Goal: Task Accomplishment & Management: Complete application form

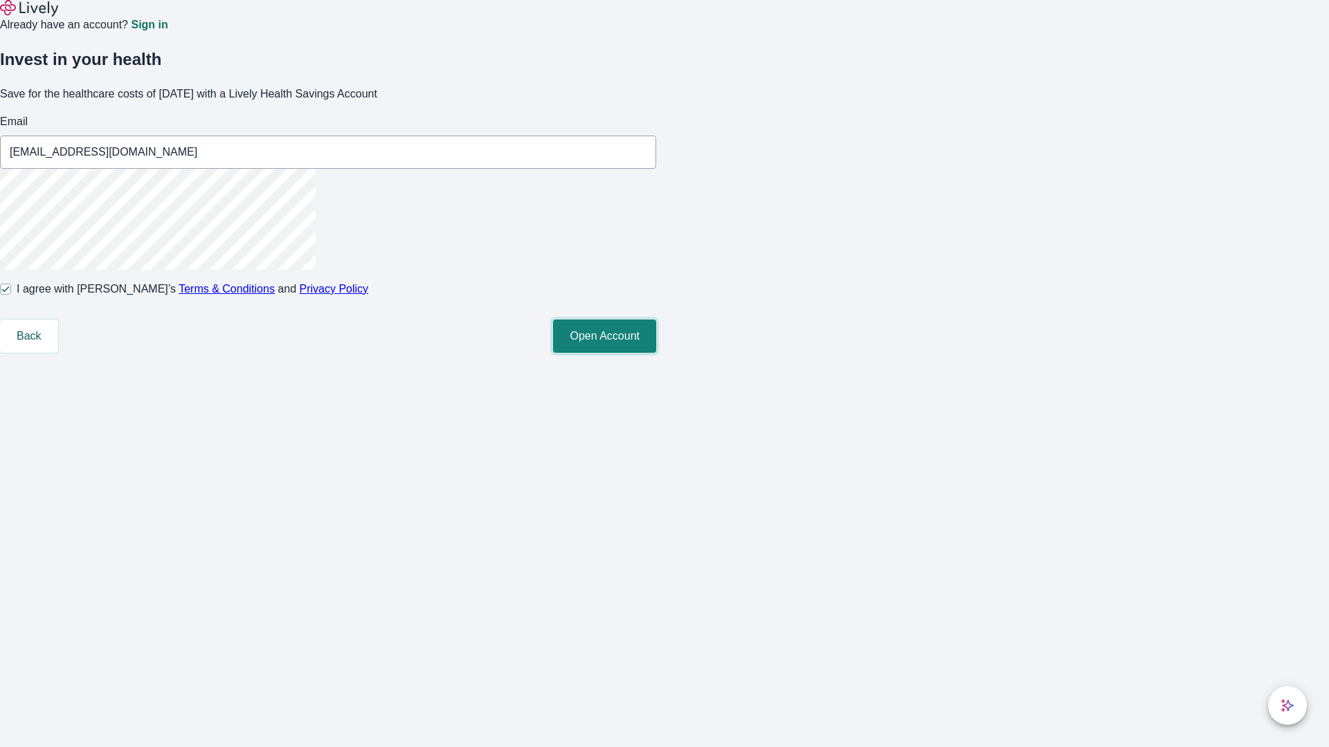
click at [656, 353] on button "Open Account" at bounding box center [604, 336] width 103 height 33
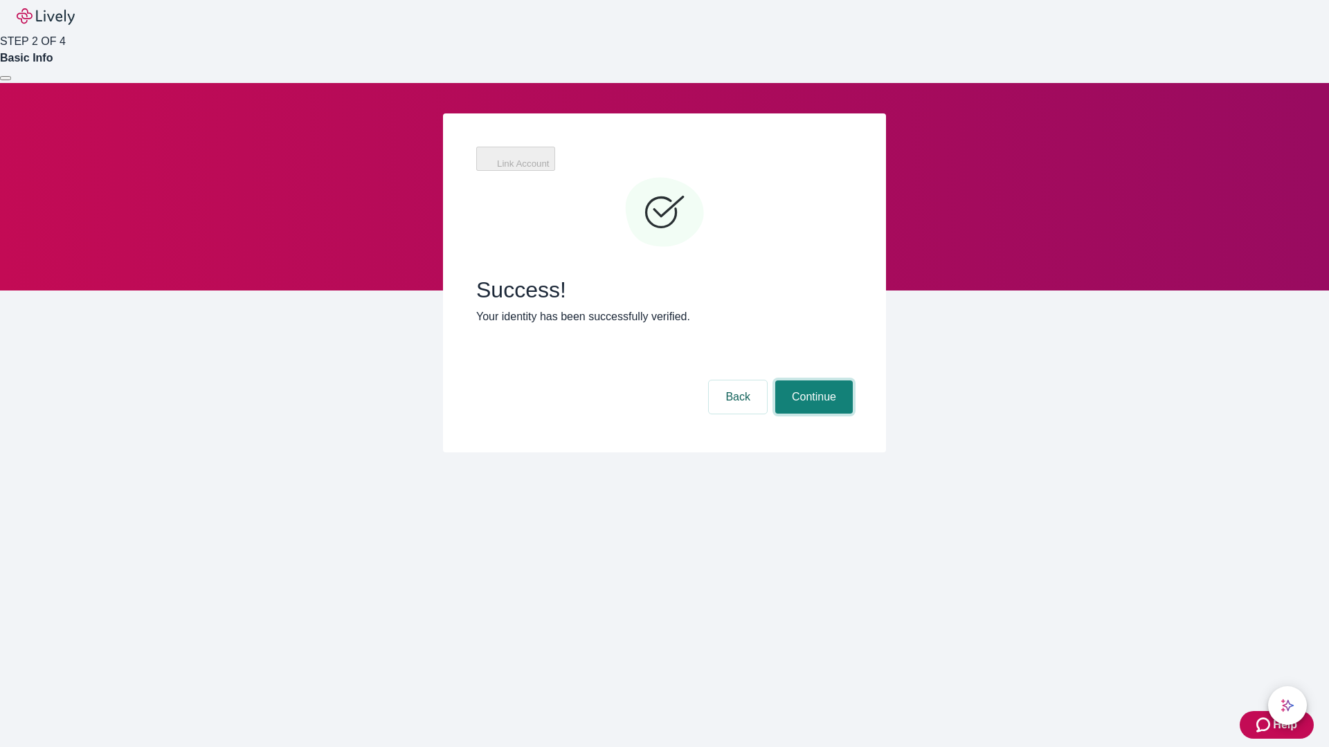
click at [812, 381] on button "Continue" at bounding box center [814, 397] width 78 height 33
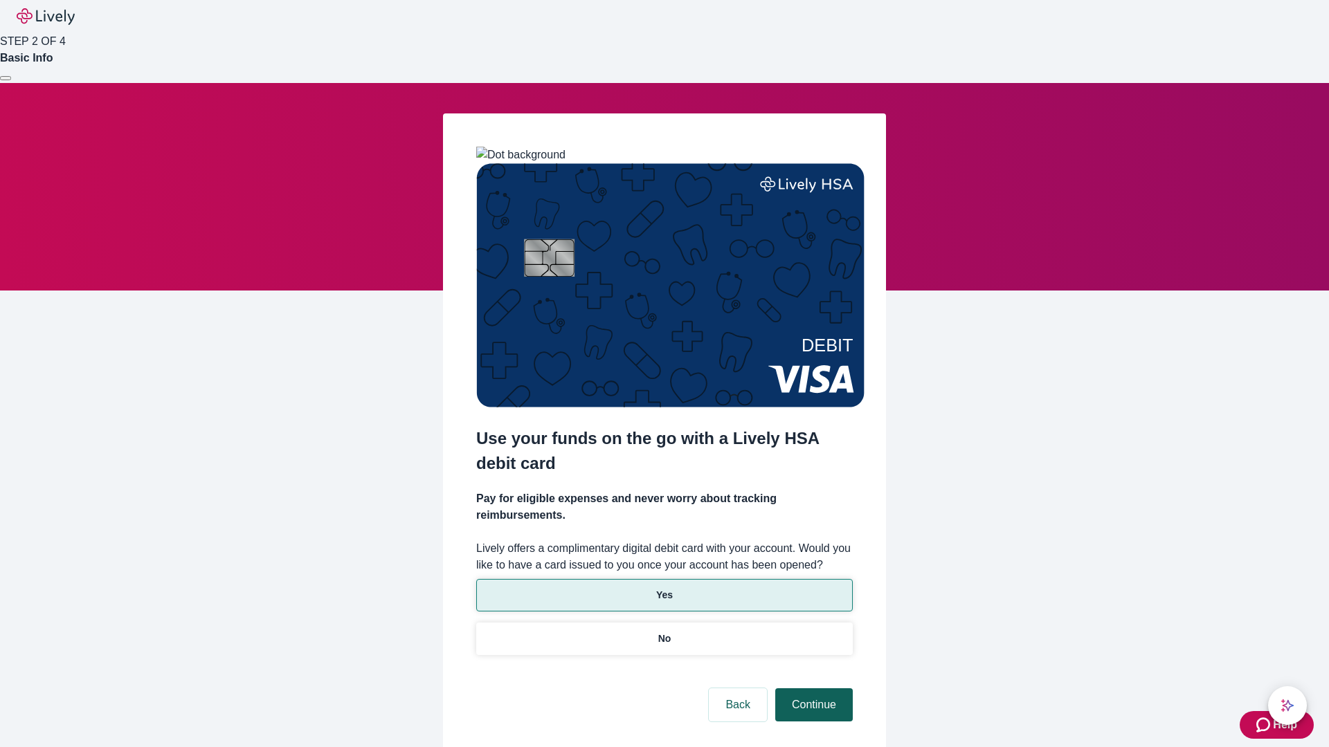
click at [664, 588] on p "Yes" at bounding box center [664, 595] width 17 height 15
click at [812, 689] on button "Continue" at bounding box center [814, 705] width 78 height 33
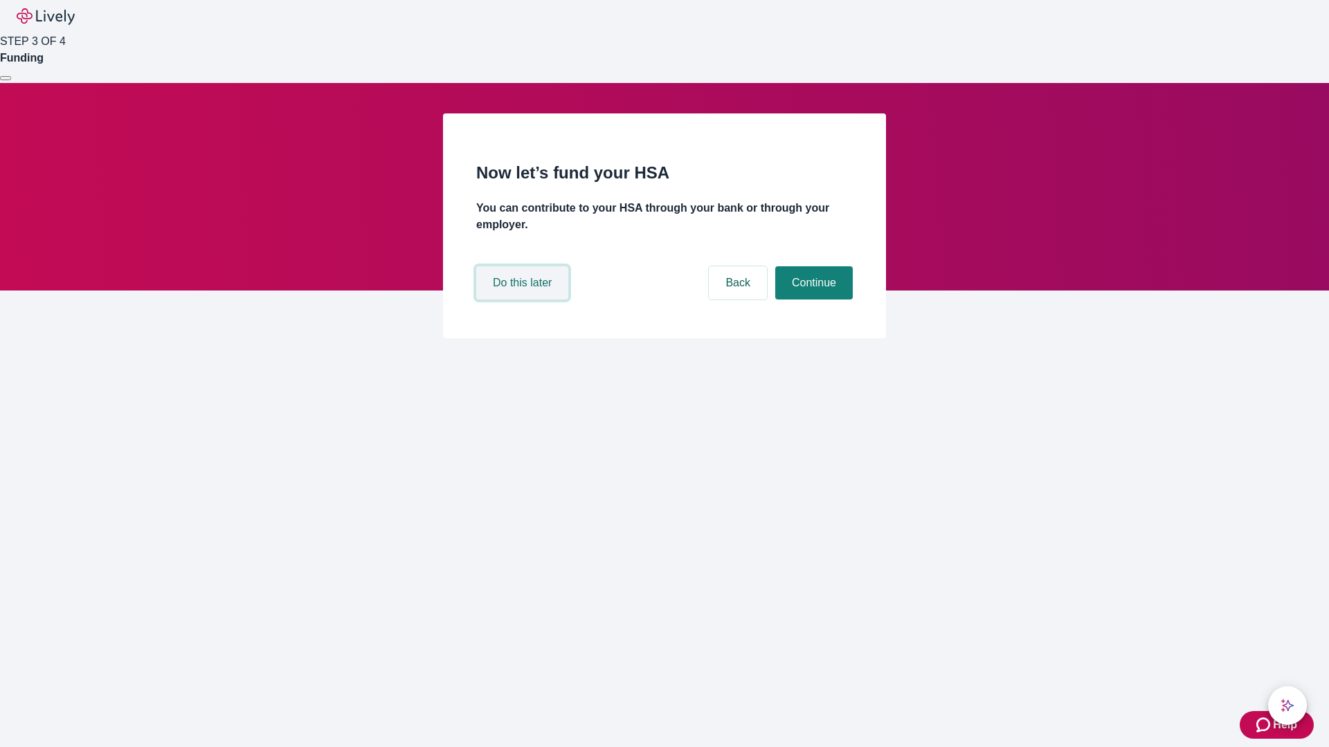
click at [524, 300] on button "Do this later" at bounding box center [522, 282] width 92 height 33
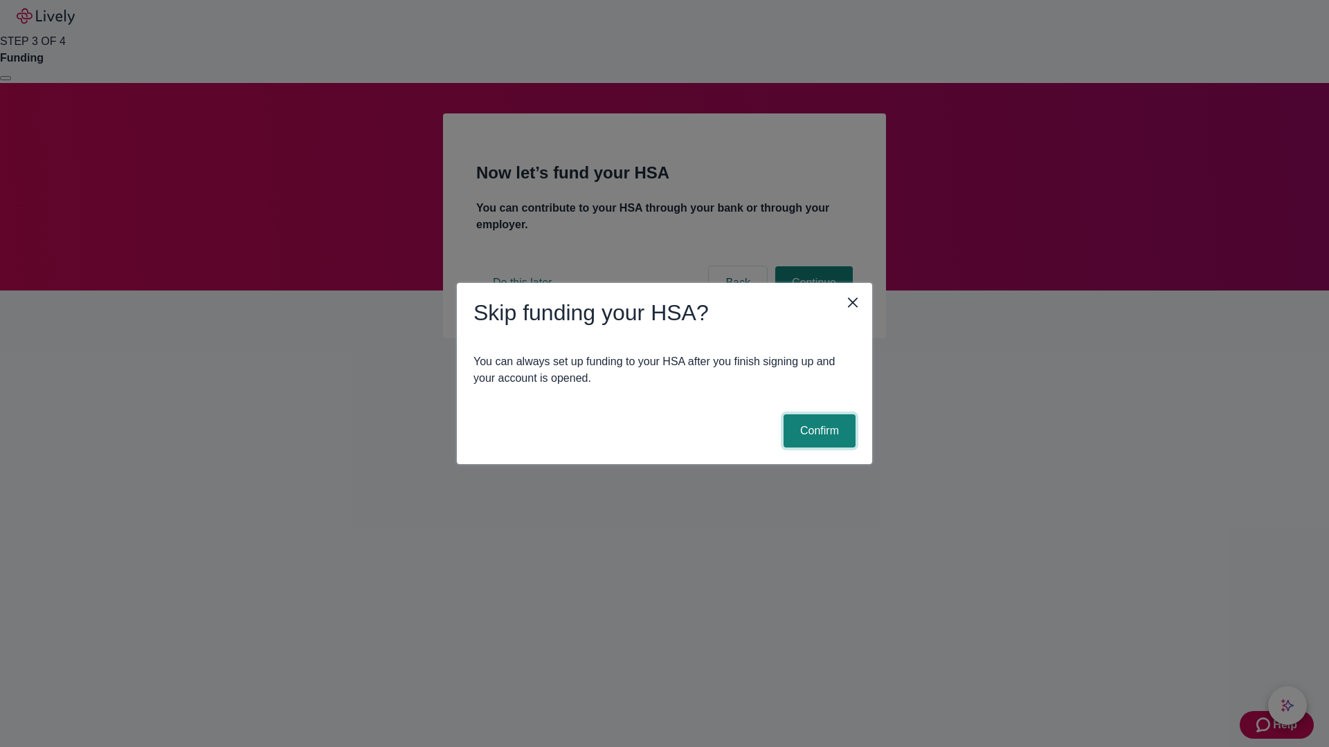
click at [817, 431] on button "Confirm" at bounding box center [819, 431] width 72 height 33
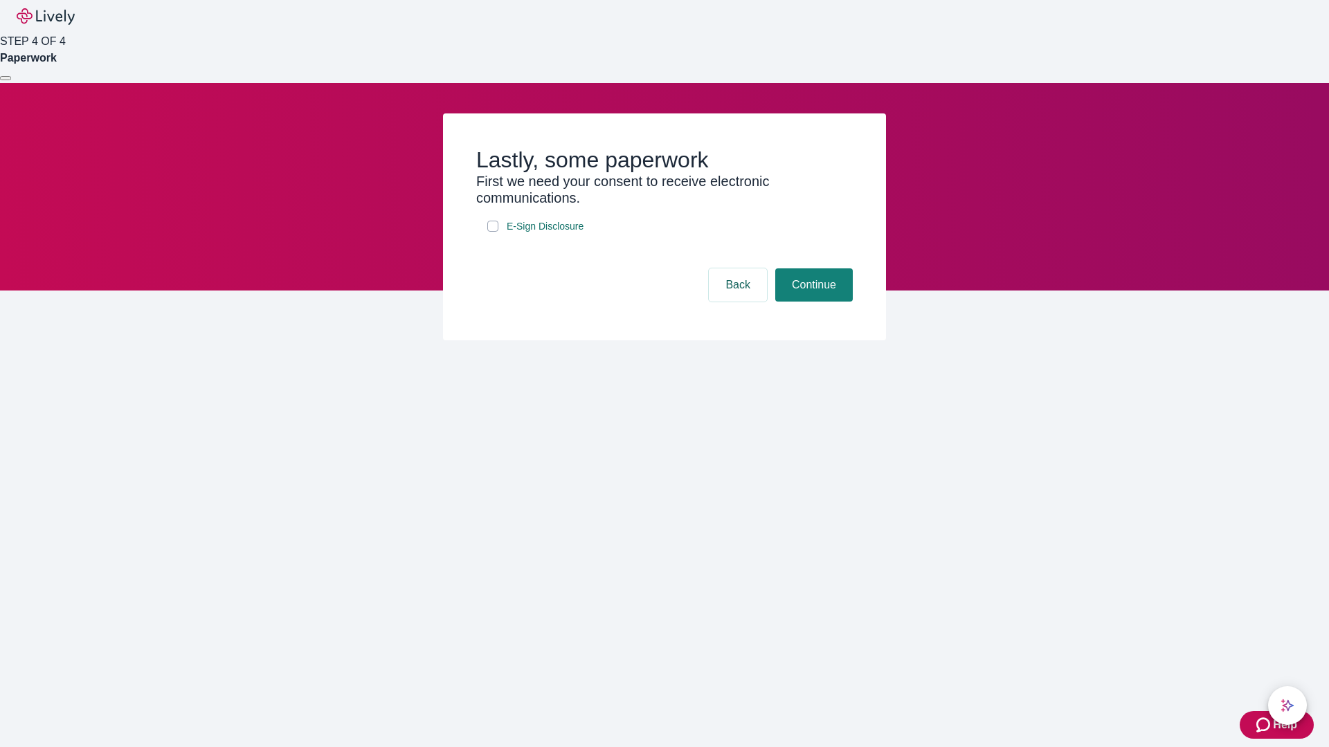
click at [493, 232] on input "E-Sign Disclosure" at bounding box center [492, 226] width 11 height 11
checkbox input "true"
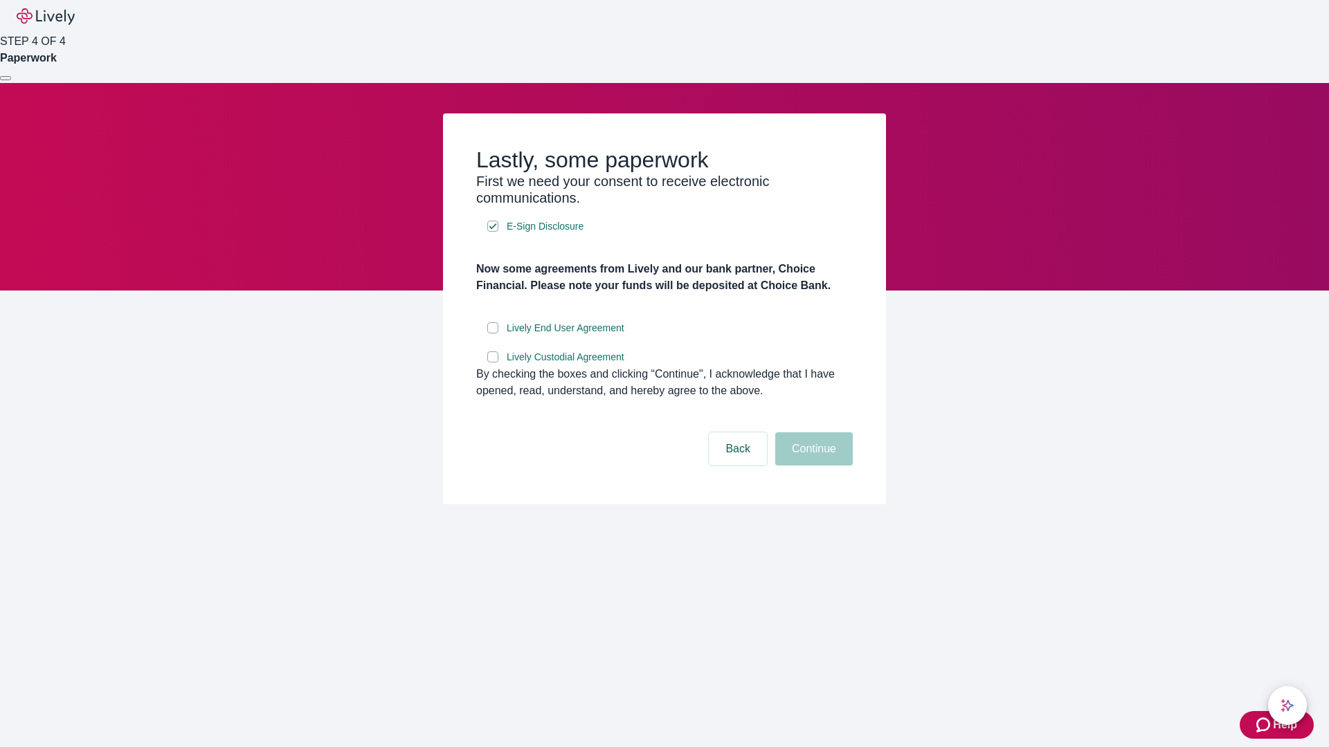
click at [493, 334] on input "Lively End User Agreement" at bounding box center [492, 328] width 11 height 11
checkbox input "true"
click at [493, 363] on input "Lively Custodial Agreement" at bounding box center [492, 357] width 11 height 11
checkbox input "true"
click at [812, 466] on button "Continue" at bounding box center [814, 449] width 78 height 33
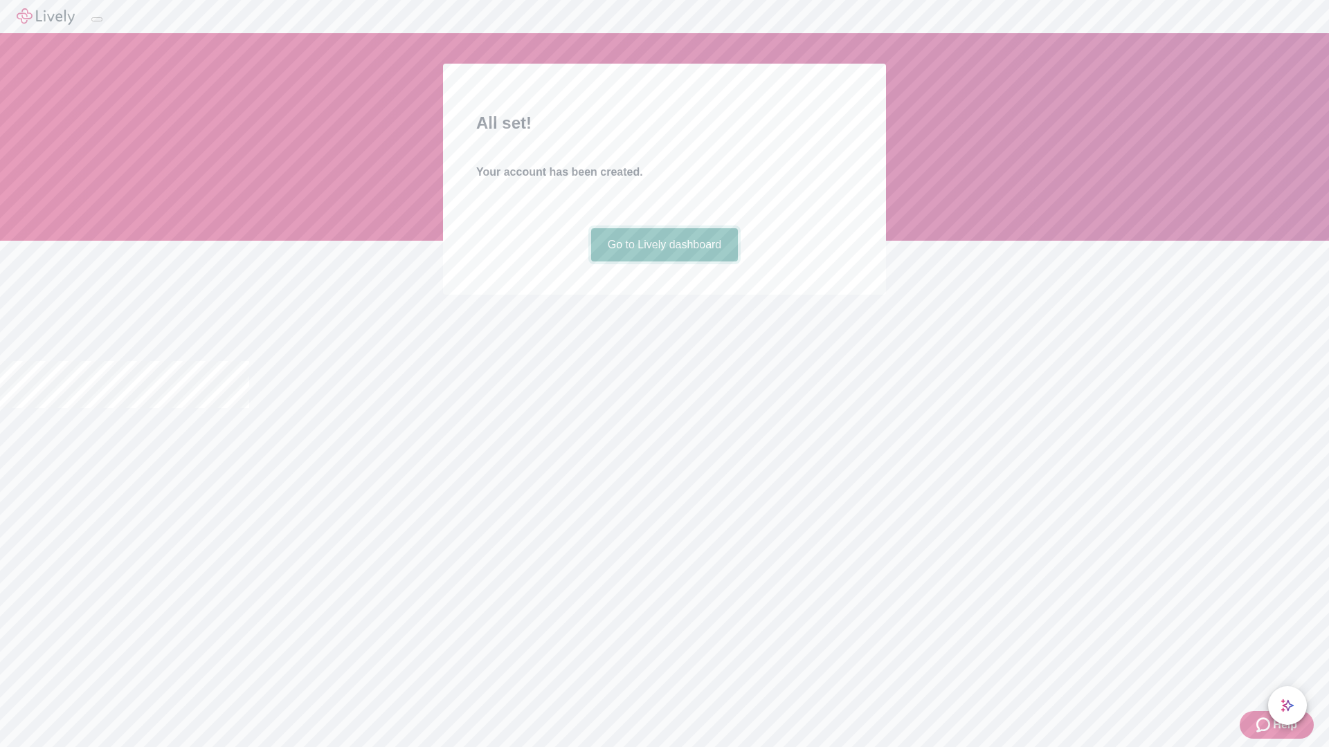
click at [664, 262] on link "Go to Lively dashboard" at bounding box center [664, 244] width 147 height 33
